Goal: Download file/media

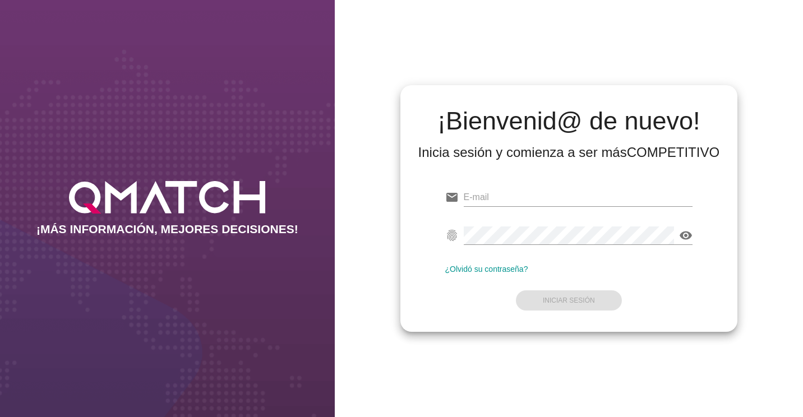
type input "[EMAIL_ADDRESS][DOMAIN_NAME]"
click at [530, 288] on form "email [EMAIL_ADDRESS][DOMAIN_NAME] fingerprint visibility ¿Olvidó su contraseña…" at bounding box center [569, 248] width 248 height 132
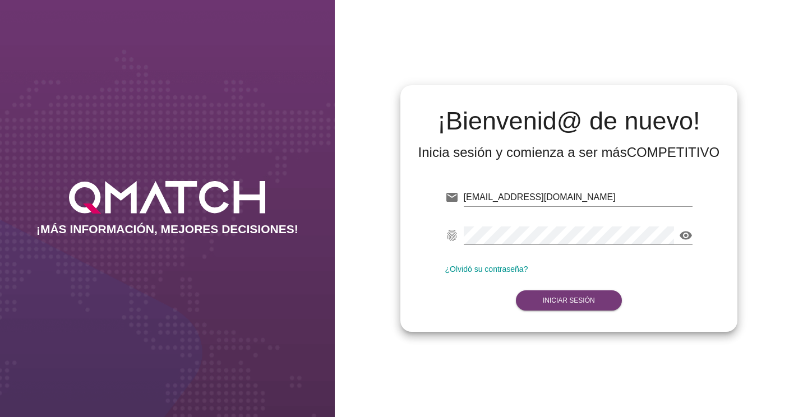
click at [543, 299] on button "Iniciar Sesión" at bounding box center [569, 300] width 106 height 20
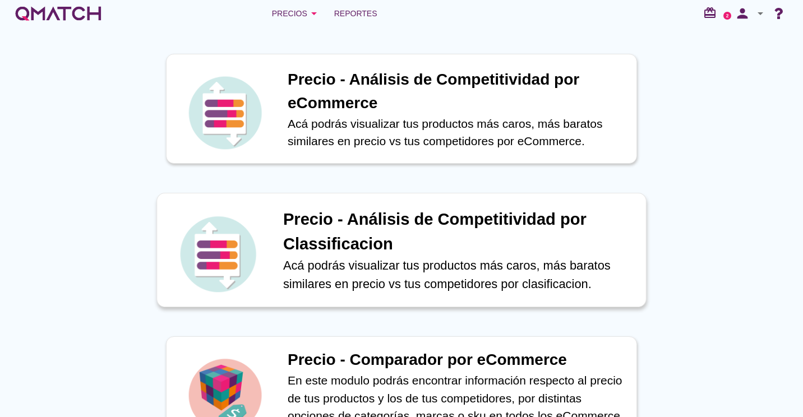
scroll to position [224, 0]
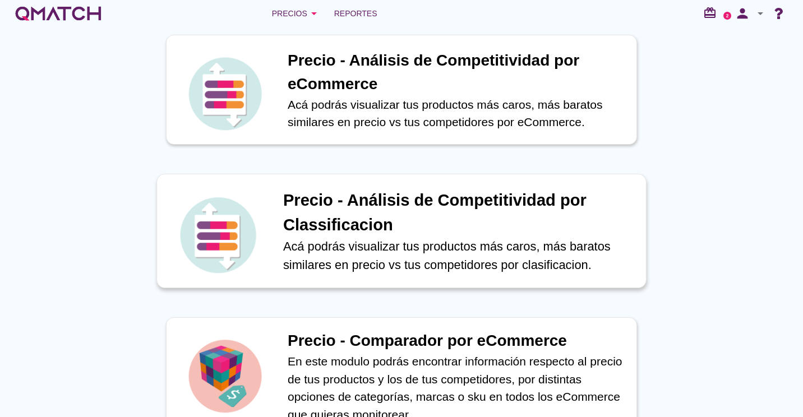
click at [412, 262] on p "Acá podrás visualizar tus productos más caros, más baratos similares en precio …" at bounding box center [458, 255] width 351 height 37
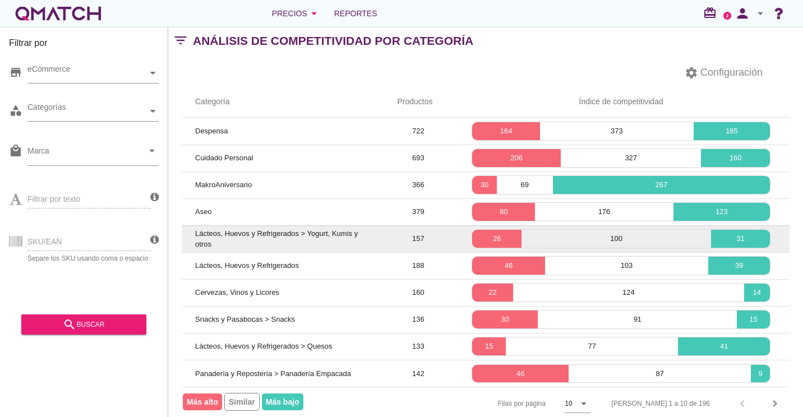
scroll to position [33, 0]
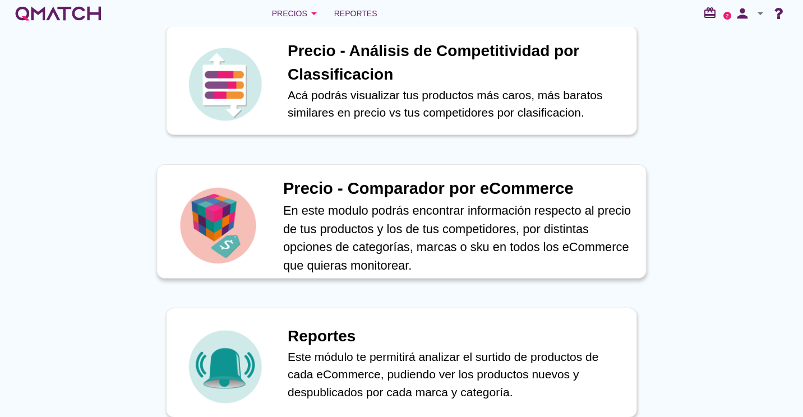
scroll to position [391, 0]
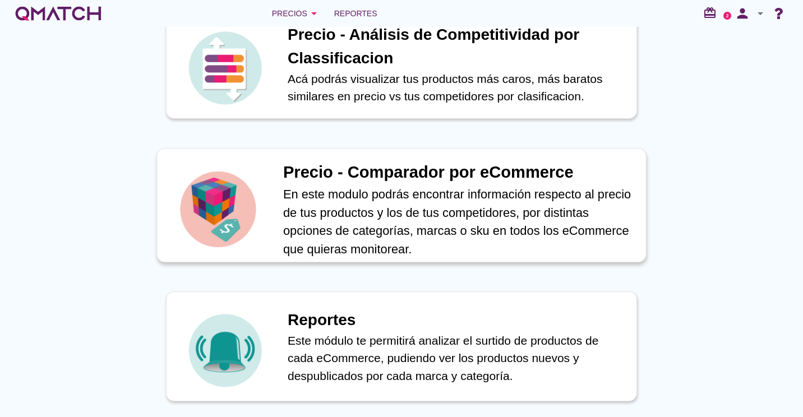
click at [406, 206] on p "En este modulo podrás encontrar información respecto al precio de tus productos…" at bounding box center [458, 221] width 351 height 73
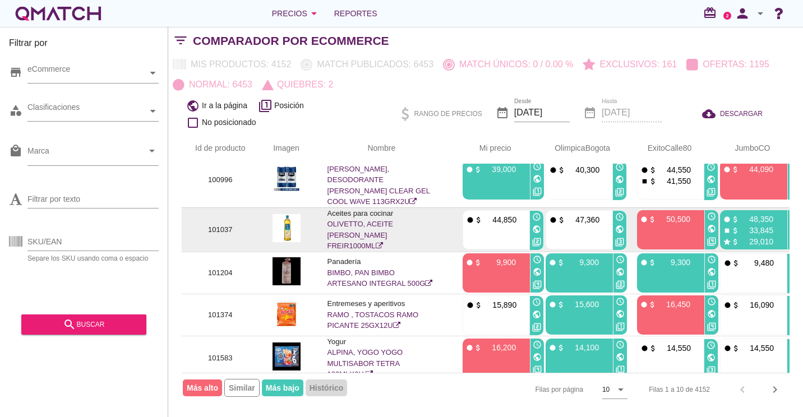
scroll to position [229, 0]
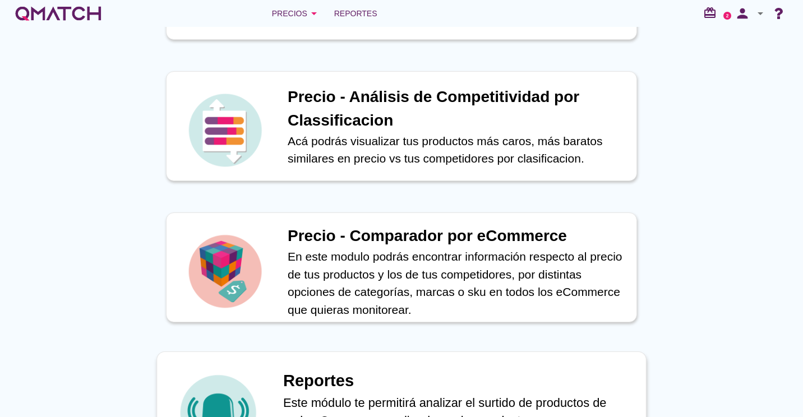
scroll to position [391, 0]
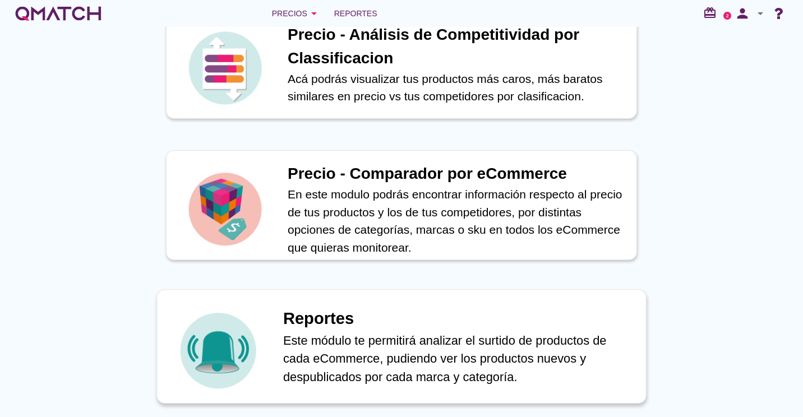
click at [359, 358] on p "Este módulo te permitirá analizar el surtido de productos de cada eCommerce, pu…" at bounding box center [458, 358] width 351 height 55
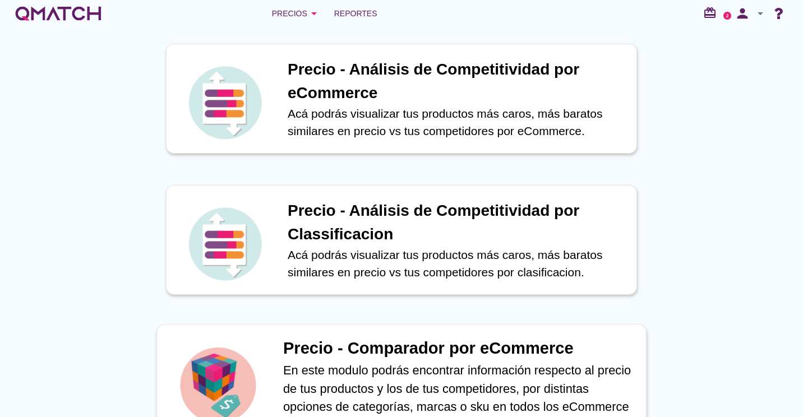
scroll to position [336, 0]
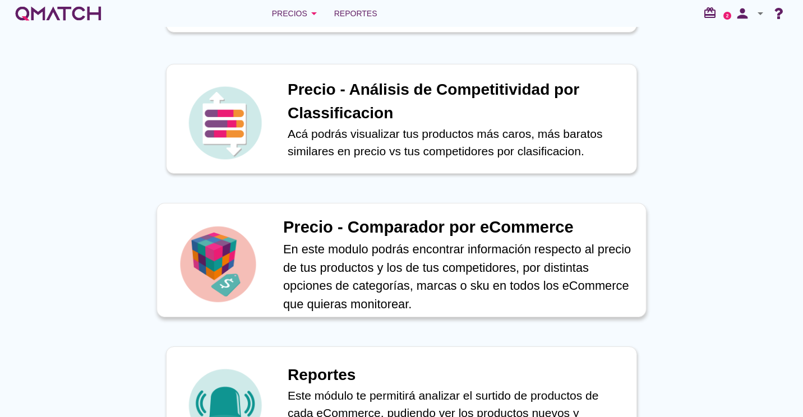
click at [403, 267] on p "En este modulo podrás encontrar información respecto al precio de tus productos…" at bounding box center [458, 276] width 351 height 73
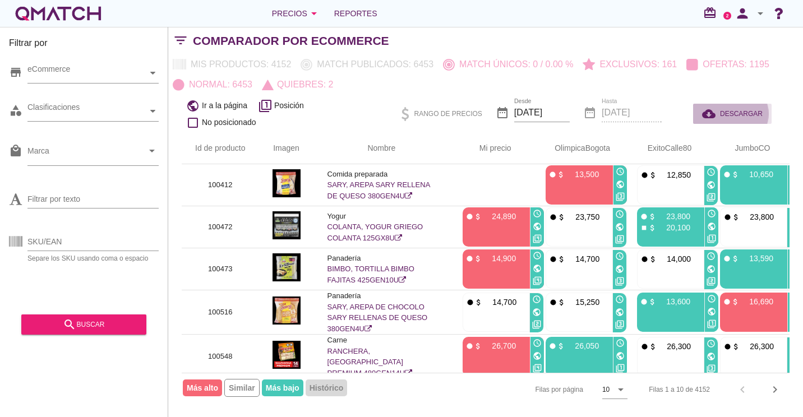
click at [750, 109] on span "DESCARGAR" at bounding box center [741, 114] width 43 height 10
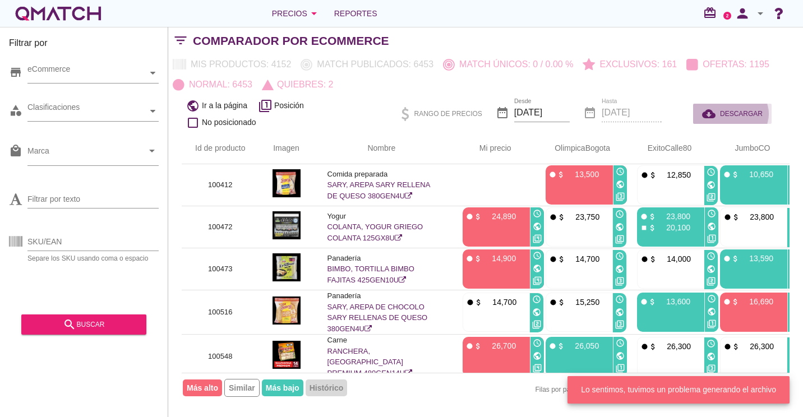
click at [724, 112] on span "DESCARGAR" at bounding box center [741, 114] width 43 height 10
click at [725, 113] on span "DESCARGAR" at bounding box center [741, 114] width 43 height 10
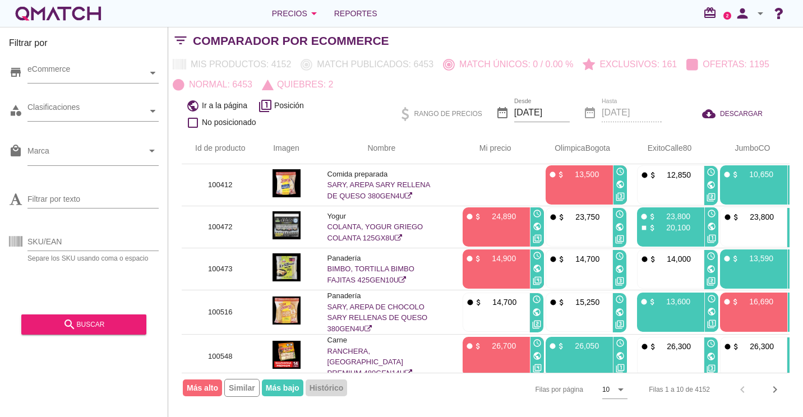
click at [366, 68] on div "Mis productos: 4152 Match publicados: 6453 Match únicos: 0 / 0.00 % Exclusivos:…" at bounding box center [485, 74] width 635 height 40
click at [751, 104] on button "cloud_download DESCARGAR" at bounding box center [732, 114] width 78 height 20
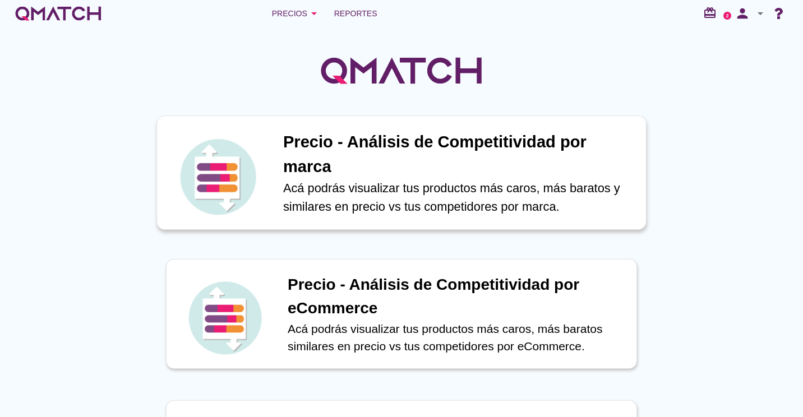
click at [454, 183] on p "Acá podrás visualizar tus productos más caros, más baratos y similares en preci…" at bounding box center [458, 197] width 351 height 37
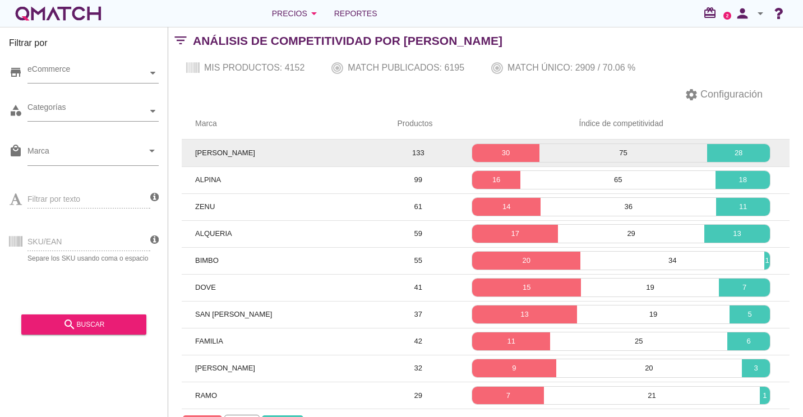
click at [305, 149] on td "[PERSON_NAME]" at bounding box center [283, 153] width 202 height 27
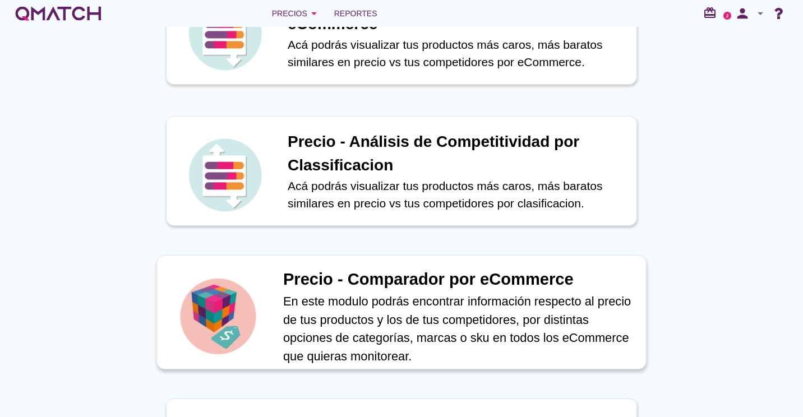
scroll to position [336, 0]
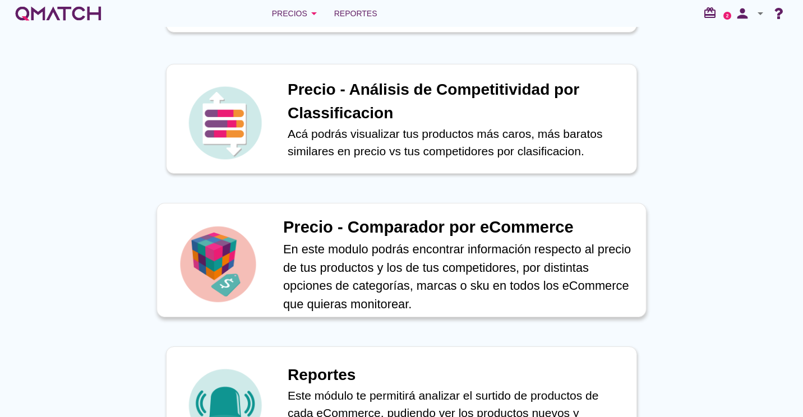
click at [377, 275] on p "En este modulo podrás encontrar información respecto al precio de tus productos…" at bounding box center [458, 276] width 351 height 73
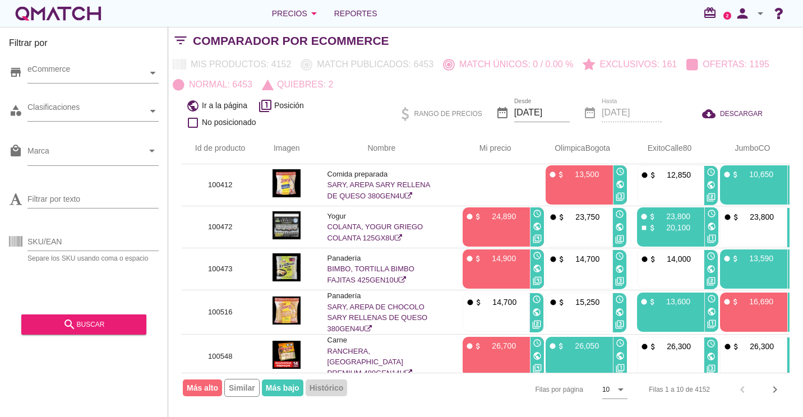
click at [623, 113] on div "date_range Hasta [DATE]" at bounding box center [622, 114] width 78 height 38
click at [531, 118] on input "[DATE]" at bounding box center [542, 113] width 56 height 18
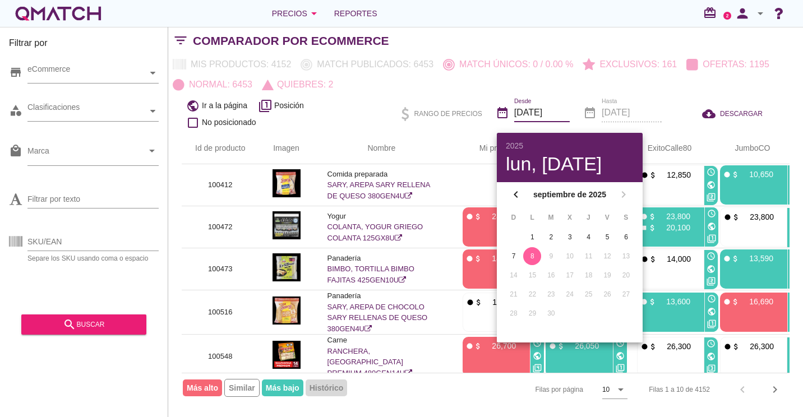
click at [532, 258] on div "8" at bounding box center [532, 256] width 18 height 10
click at [738, 117] on span "DESCARGAR" at bounding box center [741, 114] width 43 height 10
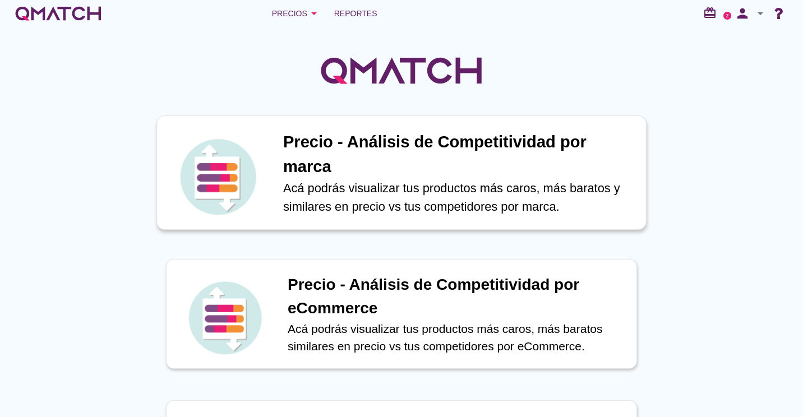
scroll to position [112, 0]
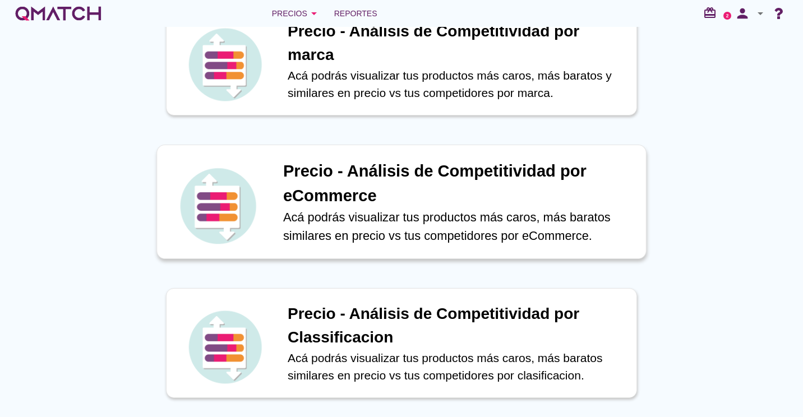
click at [304, 214] on p "Acá podrás visualizar tus productos más caros, más baratos similares en precio …" at bounding box center [458, 226] width 351 height 37
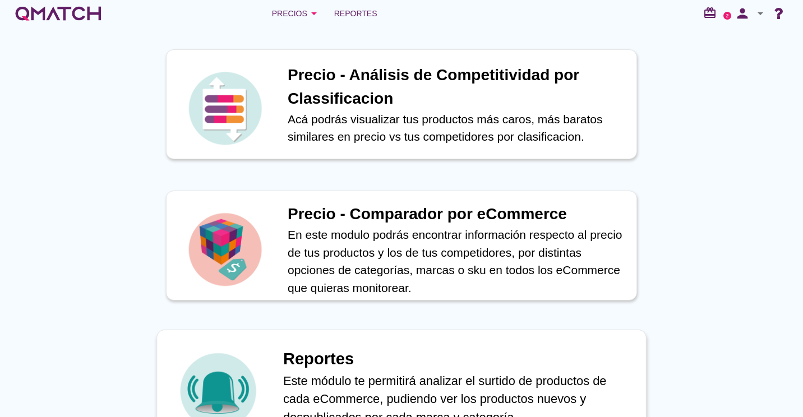
scroll to position [391, 0]
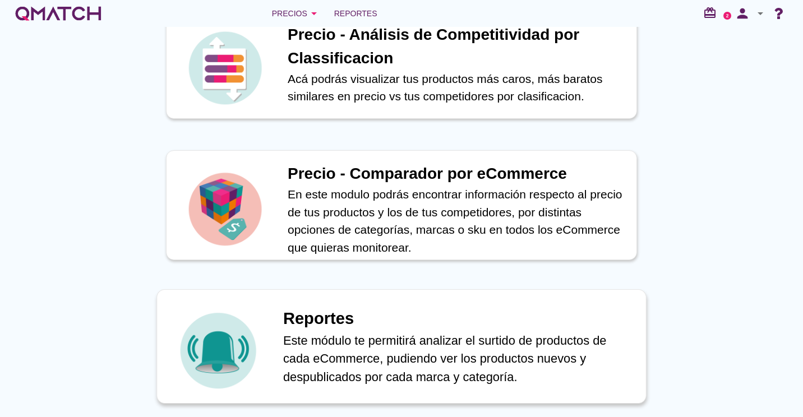
click at [297, 326] on h1 "Reportes" at bounding box center [458, 319] width 351 height 25
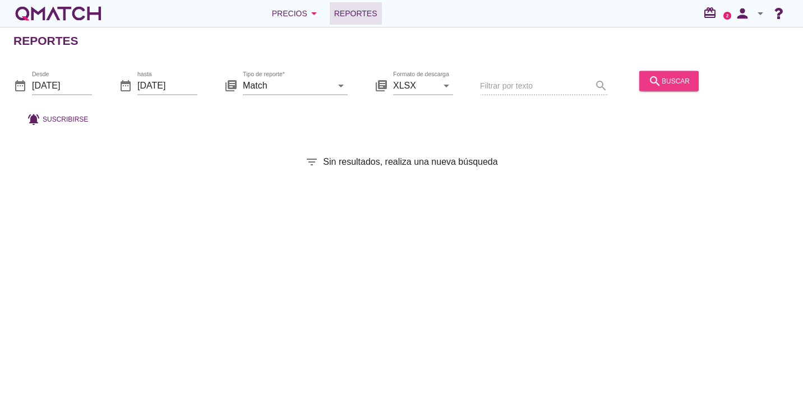
click at [650, 80] on icon "search" at bounding box center [654, 80] width 13 height 13
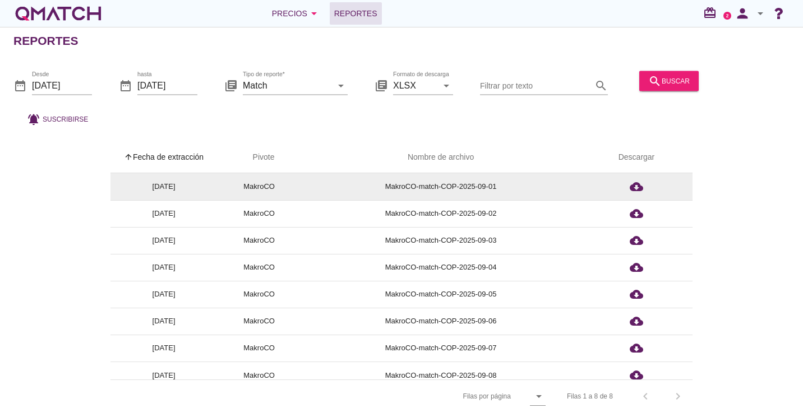
click at [183, 173] on td "[DATE]" at bounding box center [163, 186] width 107 height 27
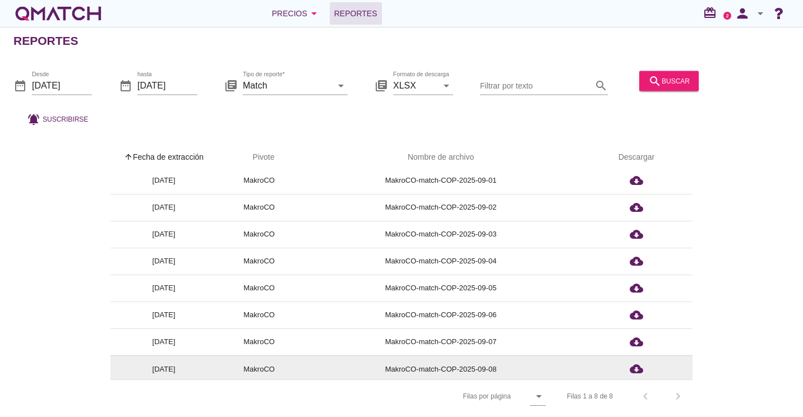
scroll to position [9, 0]
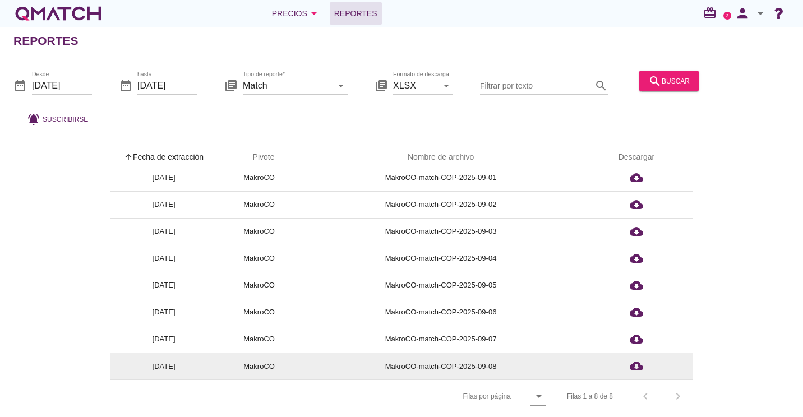
click at [404, 353] on td "MakroCO-match-COP-2025-09-08" at bounding box center [440, 366] width 279 height 27
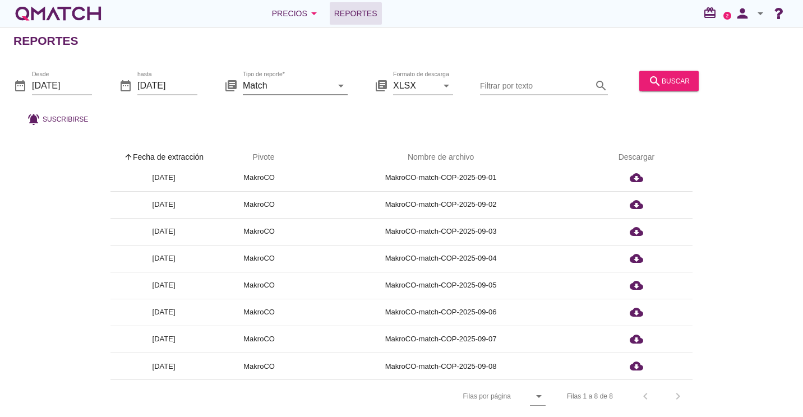
click at [327, 91] on input "Match" at bounding box center [287, 85] width 89 height 18
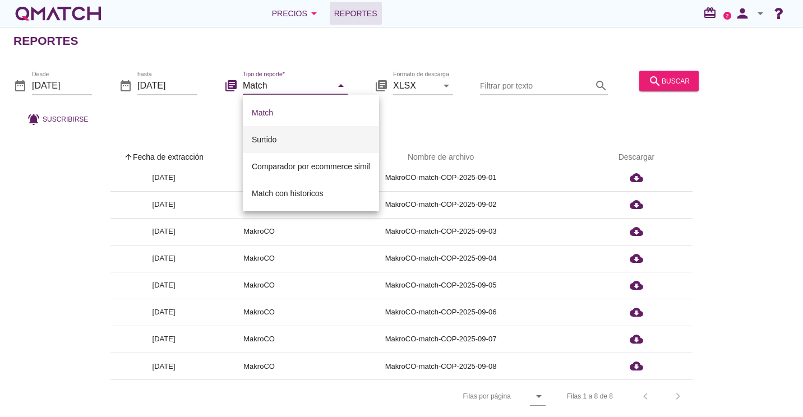
click at [280, 146] on div "Surtido" at bounding box center [311, 139] width 118 height 27
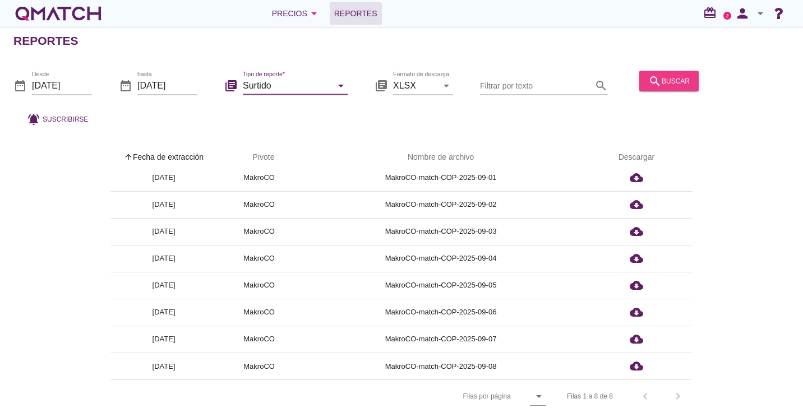
click at [651, 86] on icon "search" at bounding box center [654, 80] width 13 height 13
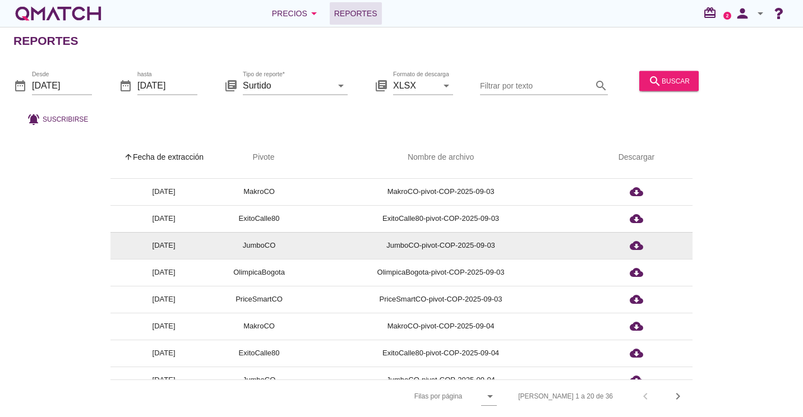
scroll to position [332, 0]
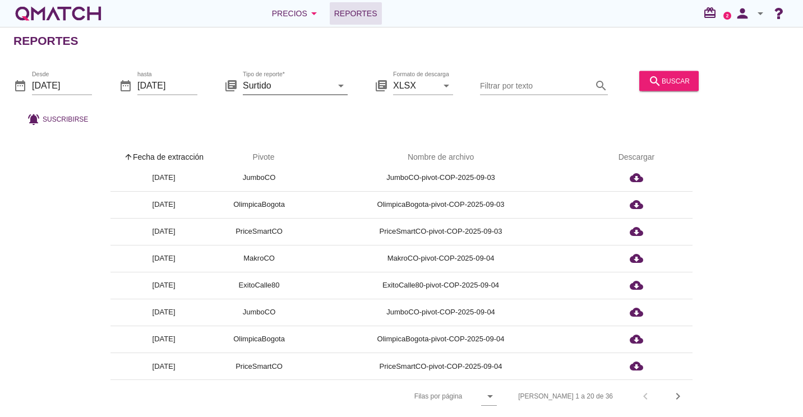
click at [303, 80] on input "Surtido" at bounding box center [287, 85] width 89 height 18
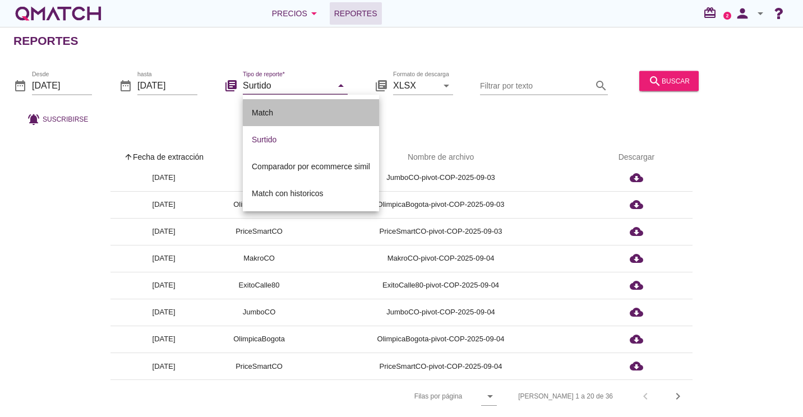
click at [272, 109] on div "Match" at bounding box center [311, 112] width 118 height 13
type input "Match"
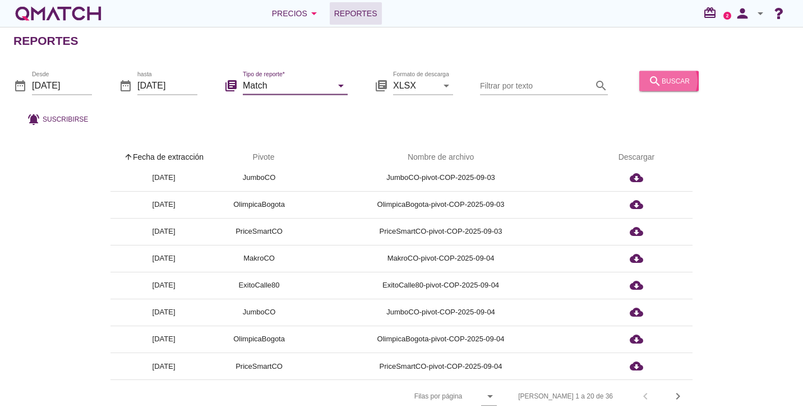
click at [666, 76] on div "search buscar" at bounding box center [668, 80] width 41 height 13
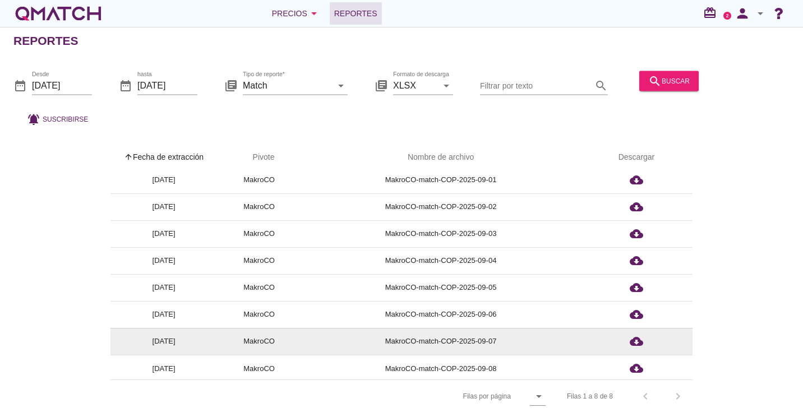
scroll to position [9, 0]
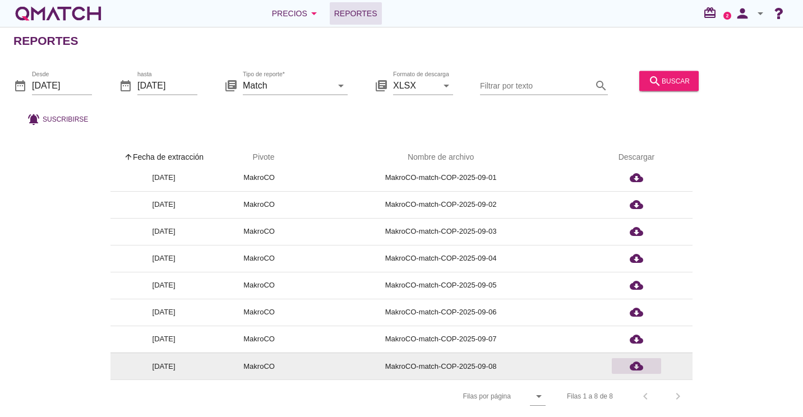
click at [630, 359] on div "cloud_download" at bounding box center [636, 365] width 40 height 13
